Goal: Navigation & Orientation: Find specific page/section

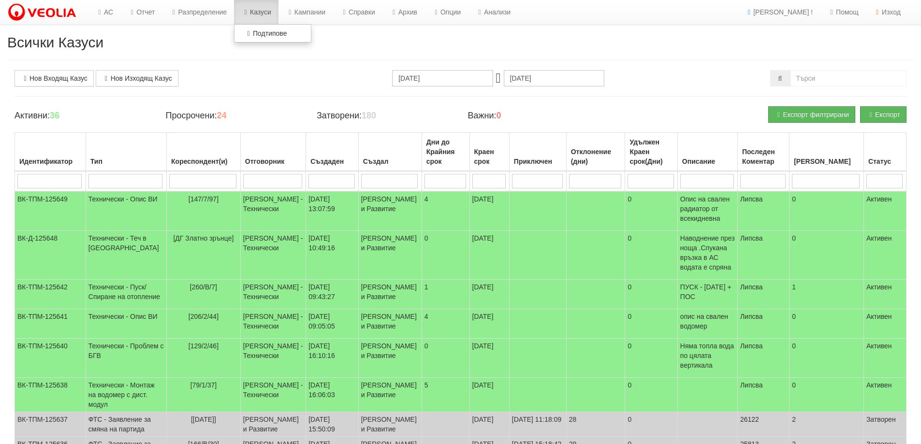
click at [262, 12] on link "Казуси" at bounding box center [256, 12] width 44 height 24
click at [264, 17] on link "Казуси" at bounding box center [256, 12] width 44 height 24
